Goal: Complete application form: Complete application form

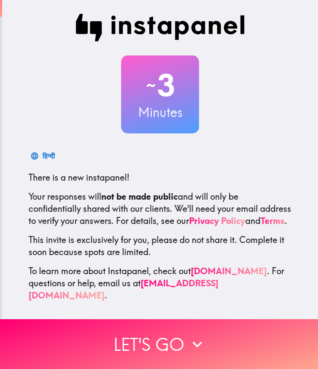
scroll to position [3, 0]
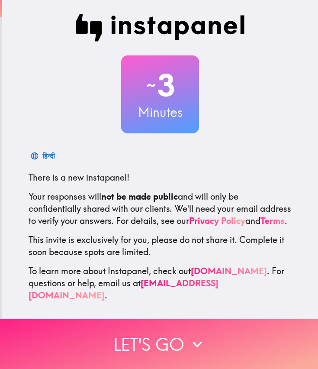
click at [156, 329] on button "Let's go" at bounding box center [159, 344] width 318 height 50
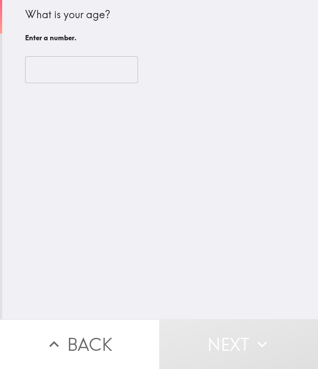
click at [70, 69] on input "number" at bounding box center [81, 69] width 113 height 27
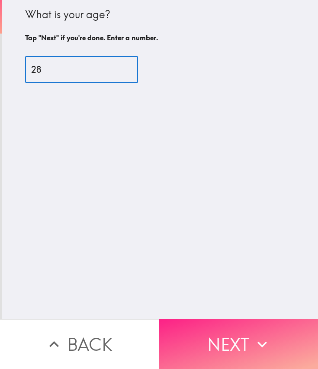
type input "28"
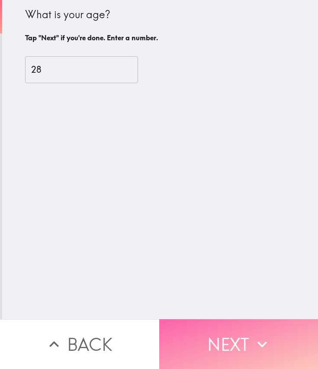
click at [227, 319] on button "Next" at bounding box center [238, 344] width 159 height 50
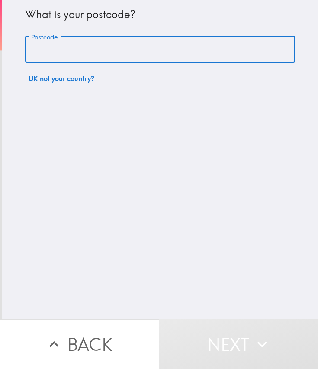
click at [72, 57] on input "Postcode" at bounding box center [160, 49] width 270 height 27
type input "M15 4LG"
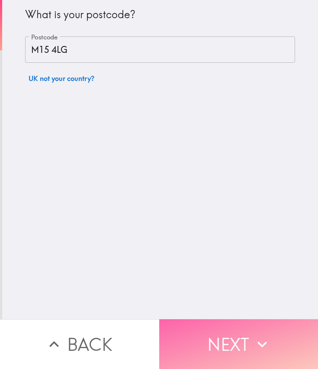
click at [242, 340] on button "Next" at bounding box center [238, 344] width 159 height 50
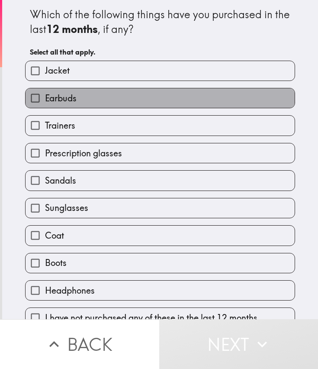
click at [87, 97] on label "Earbuds" at bounding box center [160, 97] width 269 height 19
click at [45, 97] on input "Earbuds" at bounding box center [35, 97] width 19 height 19
checkbox input "true"
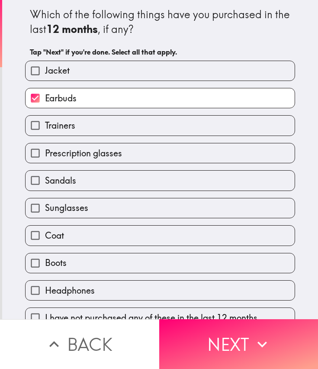
click at [88, 70] on label "Jacket" at bounding box center [160, 70] width 269 height 19
click at [45, 70] on input "Jacket" at bounding box center [35, 70] width 19 height 19
checkbox input "true"
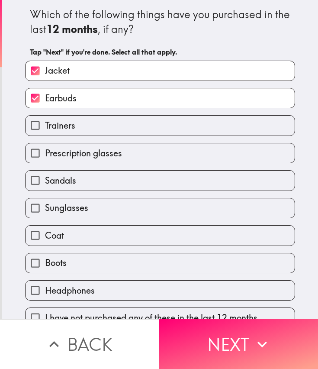
click at [94, 124] on label "Trainers" at bounding box center [160, 125] width 269 height 19
click at [45, 124] on input "Trainers" at bounding box center [35, 125] width 19 height 19
checkbox input "true"
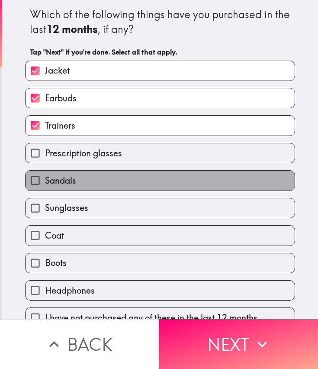
click at [91, 188] on label "Sandals" at bounding box center [160, 180] width 269 height 19
click at [45, 188] on input "Sandals" at bounding box center [35, 180] width 19 height 19
checkbox input "true"
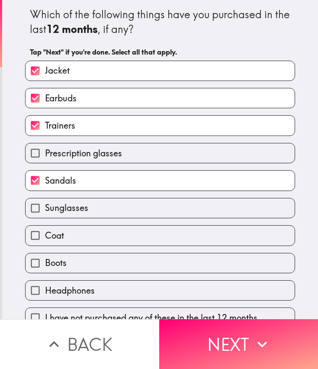
click at [92, 204] on label "Sunglasses" at bounding box center [160, 207] width 269 height 19
click at [45, 204] on input "Sunglasses" at bounding box center [35, 207] width 19 height 19
checkbox input "true"
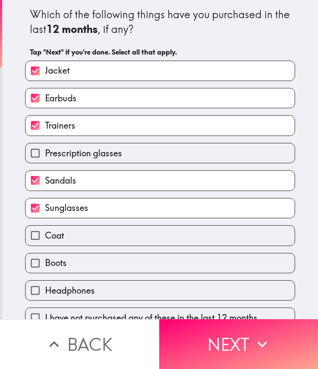
scroll to position [16, 0]
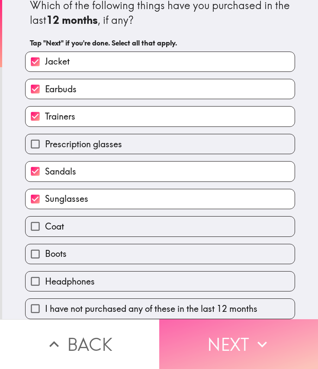
click at [203, 335] on button "Next" at bounding box center [238, 344] width 159 height 50
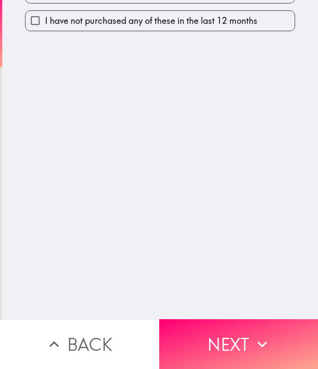
scroll to position [0, 0]
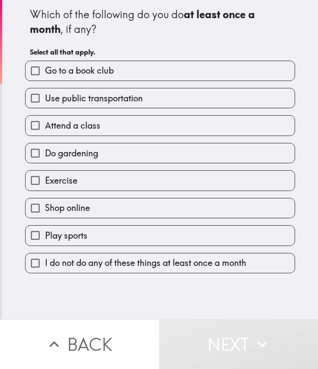
click at [67, 104] on span "Use public transportation" at bounding box center [94, 98] width 98 height 12
click at [45, 104] on input "Use public transportation" at bounding box center [35, 97] width 19 height 19
checkbox input "true"
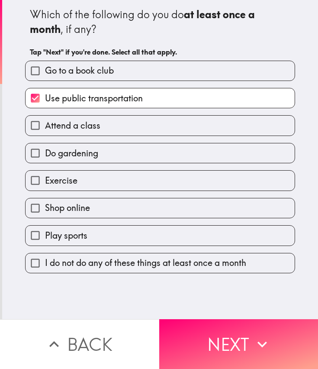
click at [58, 153] on span "Do gardening" at bounding box center [71, 153] width 53 height 12
click at [45, 153] on input "Do gardening" at bounding box center [35, 152] width 19 height 19
checkbox input "true"
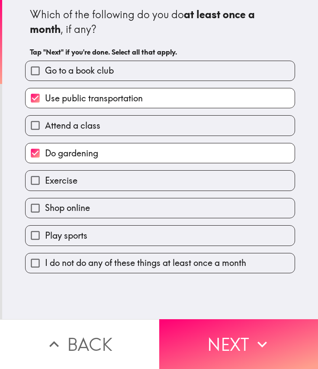
click at [62, 168] on div "Exercise" at bounding box center [156, 176] width 277 height 27
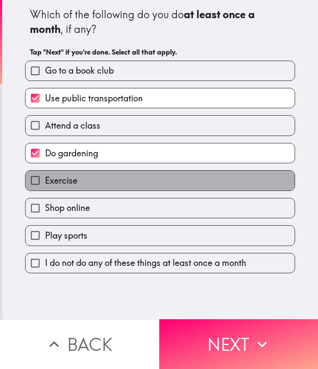
click at [63, 175] on span "Exercise" at bounding box center [61, 181] width 32 height 12
click at [45, 175] on input "Exercise" at bounding box center [35, 180] width 19 height 19
checkbox input "true"
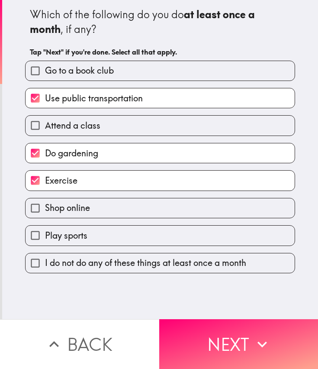
click at [66, 201] on label "Shop online" at bounding box center [160, 207] width 269 height 19
click at [45, 201] on input "Shop online" at bounding box center [35, 207] width 19 height 19
checkbox input "true"
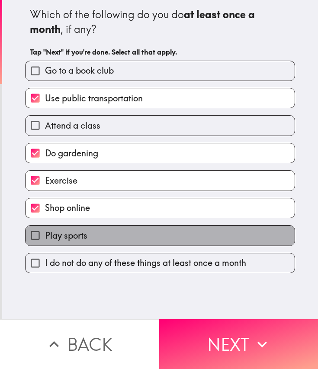
click at [77, 237] on span "Play sports" at bounding box center [66, 236] width 42 height 12
click at [45, 237] on input "Play sports" at bounding box center [35, 235] width 19 height 19
checkbox input "true"
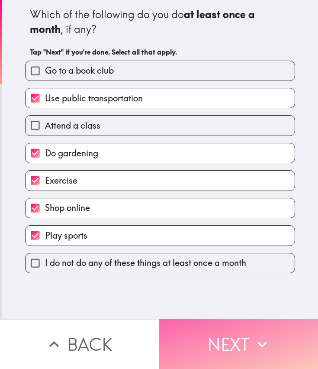
click at [230, 337] on button "Next" at bounding box center [238, 344] width 159 height 50
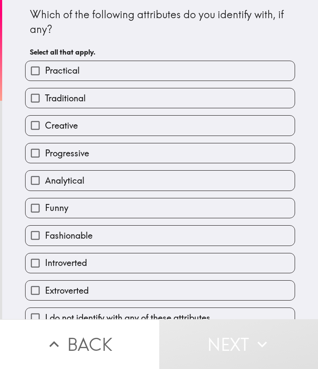
click at [76, 212] on label "Funny" at bounding box center [160, 207] width 269 height 19
click at [45, 212] on input "Funny" at bounding box center [35, 207] width 19 height 19
checkbox input "true"
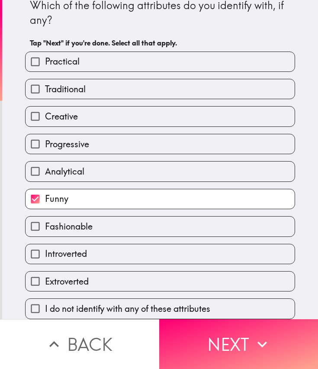
scroll to position [16, 0]
click at [83, 221] on span "Fashionable" at bounding box center [69, 227] width 48 height 12
click at [45, 221] on input "Fashionable" at bounding box center [35, 226] width 19 height 19
checkbox input "true"
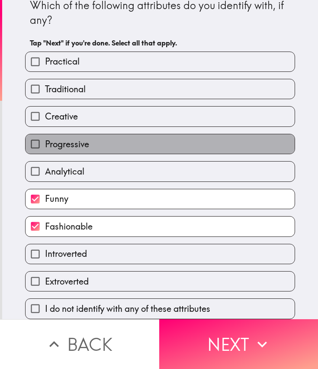
drag, startPoint x: 96, startPoint y: 137, endPoint x: 169, endPoint y: 177, distance: 83.2
click at [105, 139] on label "Progressive" at bounding box center [160, 143] width 269 height 19
click at [45, 139] on input "Progressive" at bounding box center [35, 143] width 19 height 19
checkbox input "true"
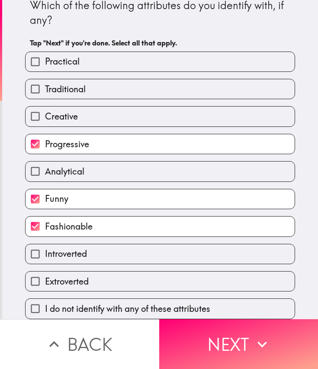
click at [217, 334] on button "Next" at bounding box center [238, 344] width 159 height 50
